Goal: Transaction & Acquisition: Download file/media

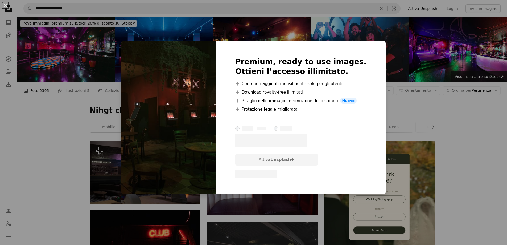
scroll to position [160, 0]
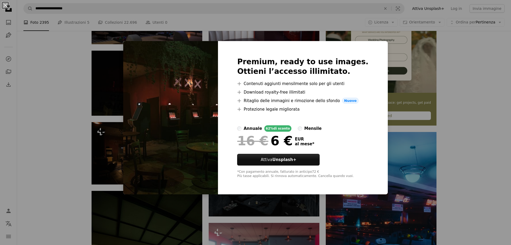
click at [370, 48] on div "Premium, ready to use images. Ottieni l’accesso illimitato. A plus sign Contenu…" at bounding box center [303, 117] width 170 height 153
drag, startPoint x: 217, startPoint y: 159, endPoint x: 209, endPoint y: 148, distance: 13.2
click at [217, 159] on img at bounding box center [170, 117] width 95 height 153
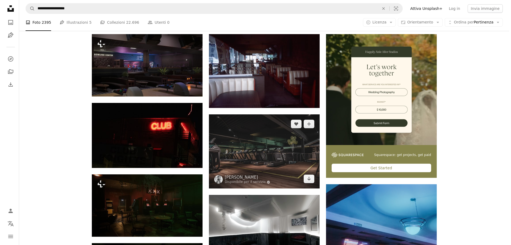
scroll to position [107, 0]
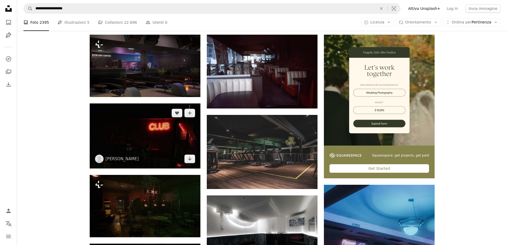
click at [190, 163] on img at bounding box center [145, 135] width 111 height 65
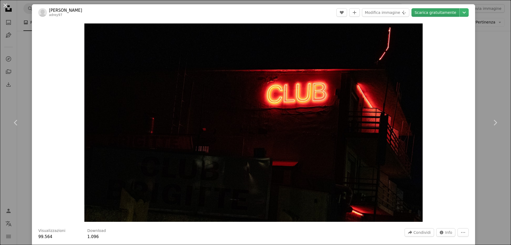
click at [437, 14] on link "Scarica gratuitamente" at bounding box center [436, 12] width 48 height 9
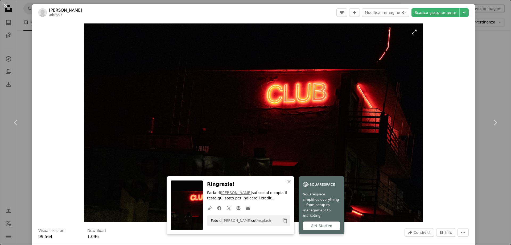
click at [393, 210] on img "Ingrandisci questa immagine" at bounding box center [253, 122] width 339 height 198
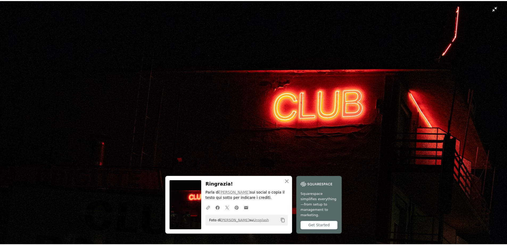
scroll to position [25, 0]
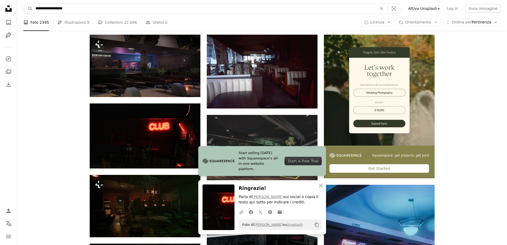
click at [96, 11] on input "**********" at bounding box center [204, 8] width 343 height 10
type input "**********"
click button "A magnifying glass" at bounding box center [28, 8] width 9 height 10
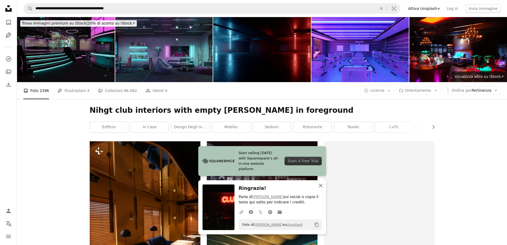
click at [321, 186] on icon "An X shape" at bounding box center [321, 185] width 6 height 6
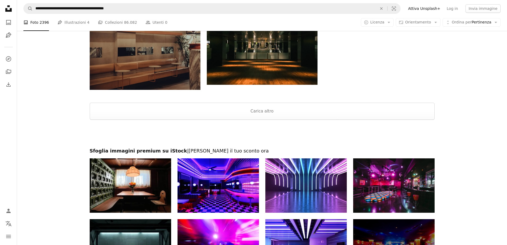
scroll to position [932, 0]
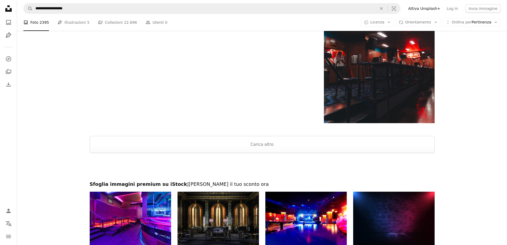
scroll to position [107, 0]
